Goal: Subscribe to service/newsletter

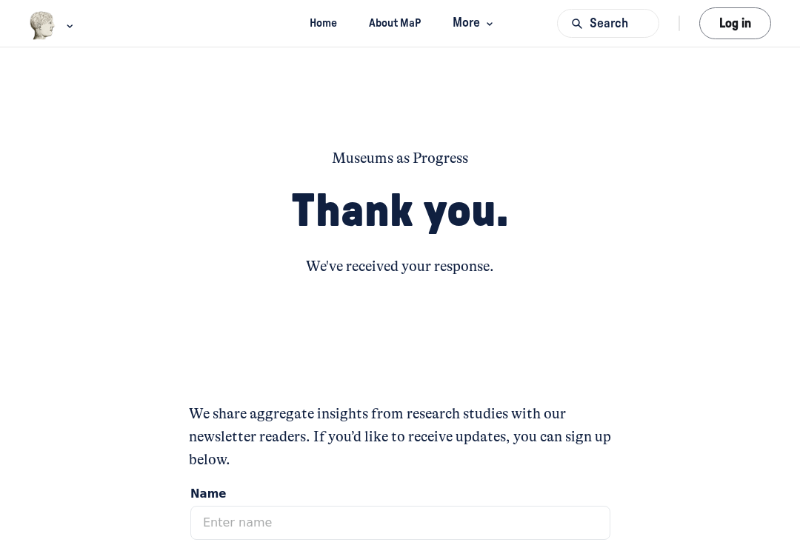
scroll to position [256, 0]
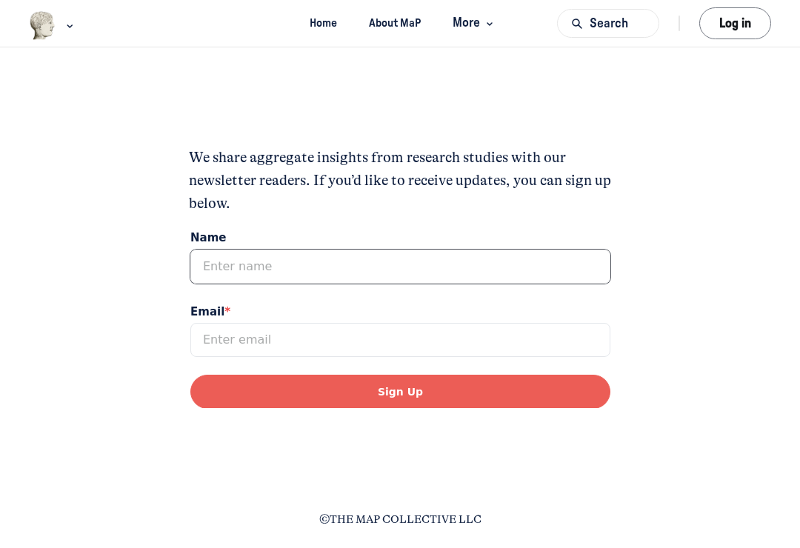
click at [279, 257] on input "Name" at bounding box center [400, 266] width 420 height 34
type input "[PERSON_NAME]"
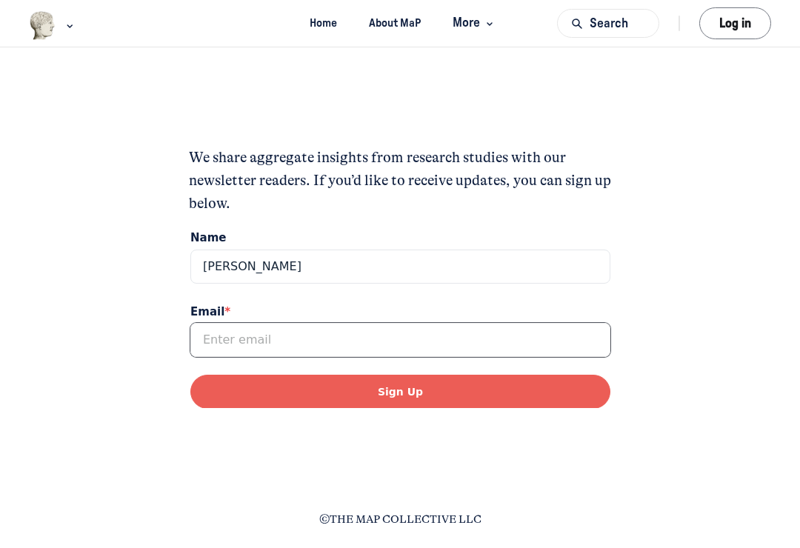
click at [257, 339] on input "Email *" at bounding box center [400, 339] width 420 height 34
type input "[EMAIL_ADDRESS][DOMAIN_NAME]"
click at [395, 385] on button "Sign Up" at bounding box center [400, 391] width 420 height 34
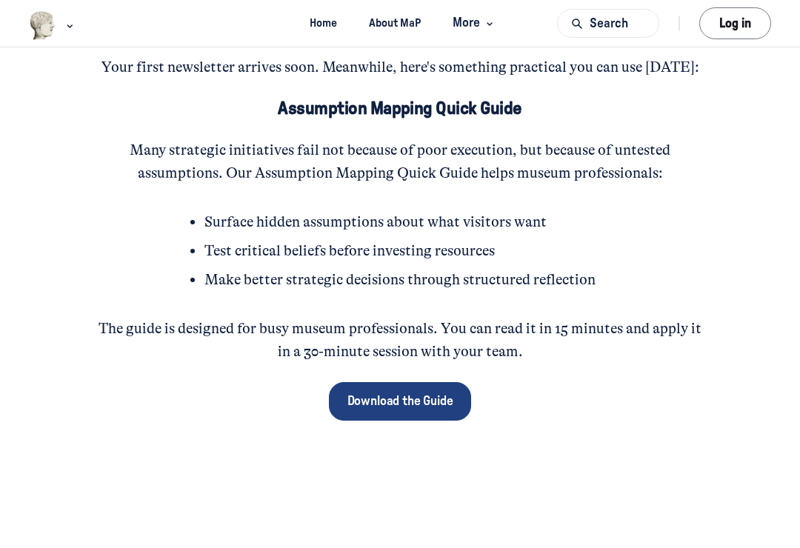
scroll to position [185, 0]
click at [396, 402] on span "Download the Guide" at bounding box center [400, 401] width 106 height 19
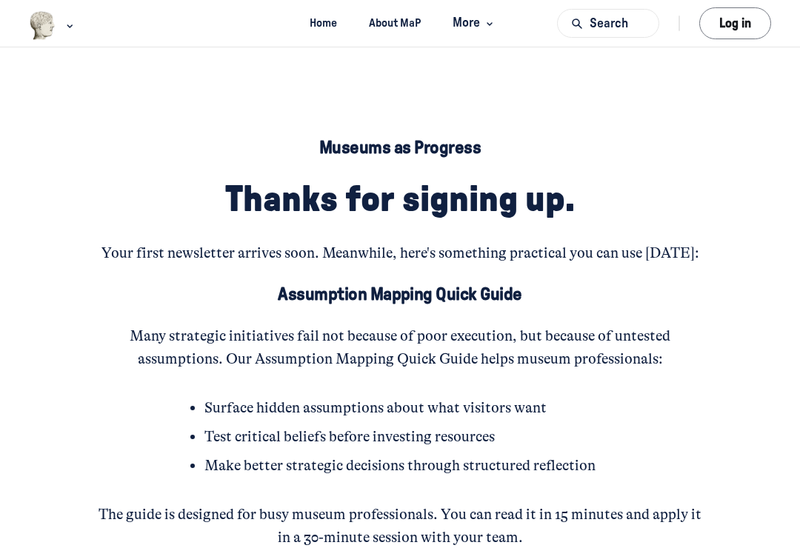
scroll to position [0, 0]
click at [488, 33] on button "More" at bounding box center [471, 23] width 63 height 27
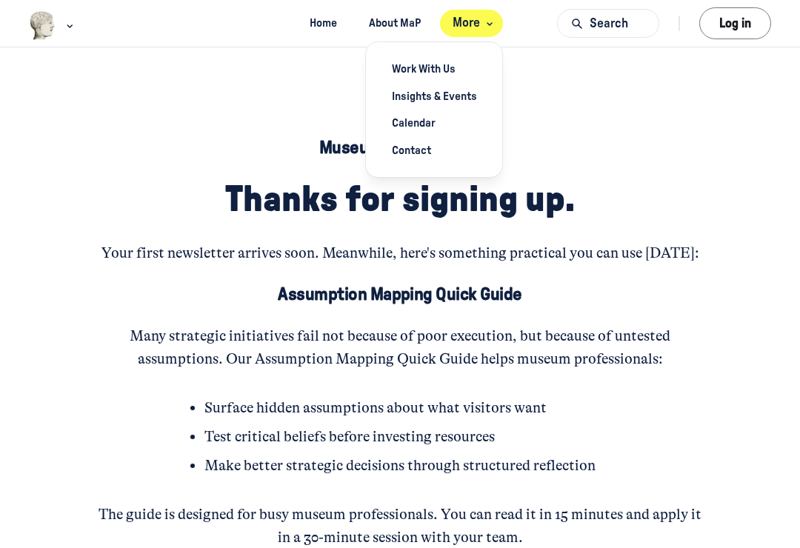
click at [70, 27] on icon "Main navigation bar" at bounding box center [69, 25] width 15 height 9
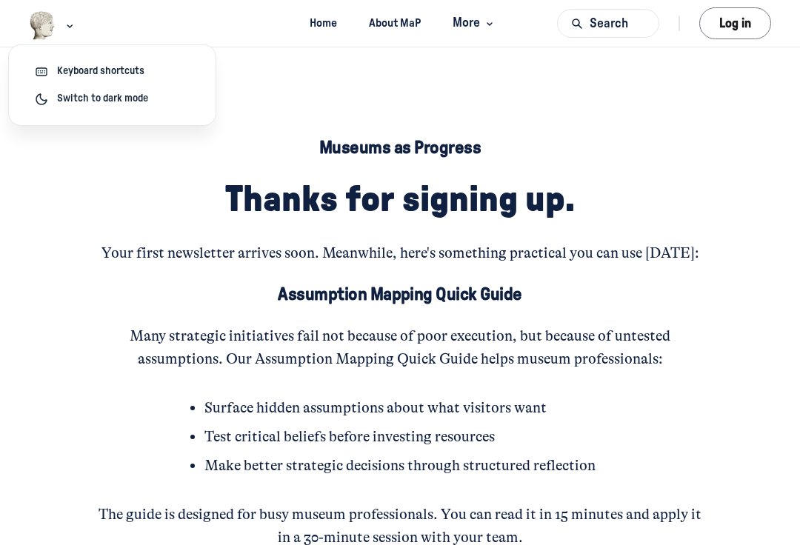
click at [689, 170] on div "Museums as Progress Thanks for signing up. Your first newsletter arrives soon. …" at bounding box center [400, 401] width 614 height 529
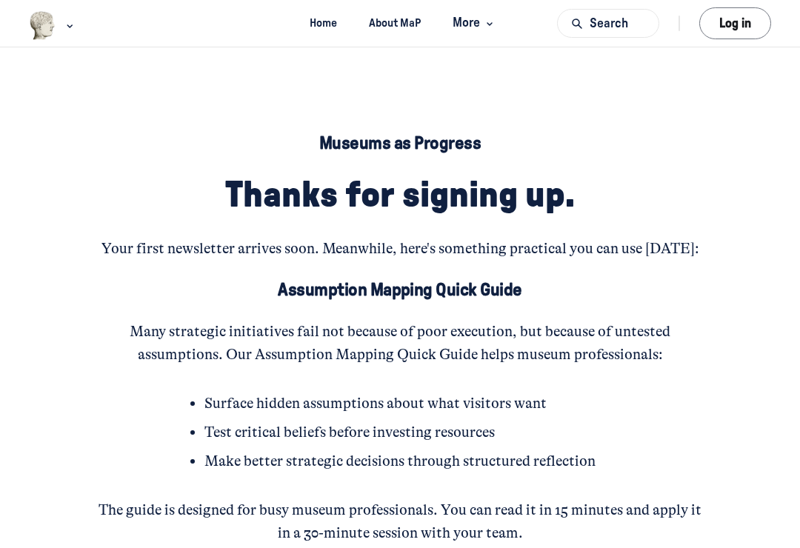
scroll to position [6, 0]
